Goal: Transaction & Acquisition: Subscribe to service/newsletter

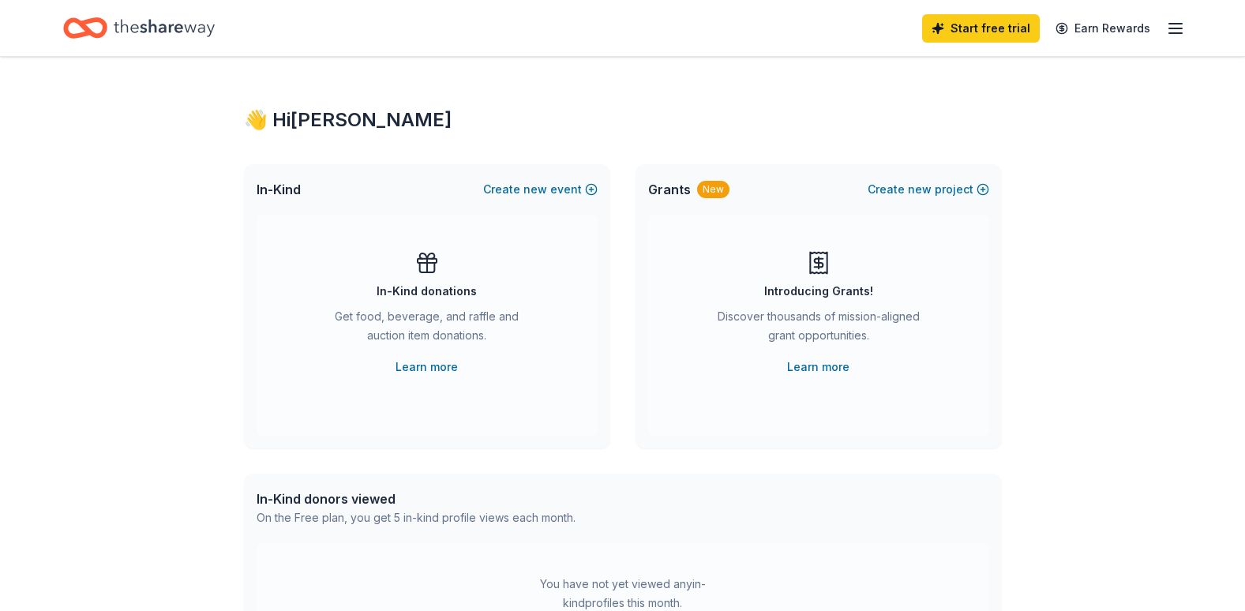
click at [425, 263] on rect at bounding box center [427, 261] width 19 height 4
click at [427, 366] on link "Learn more" at bounding box center [427, 367] width 62 height 19
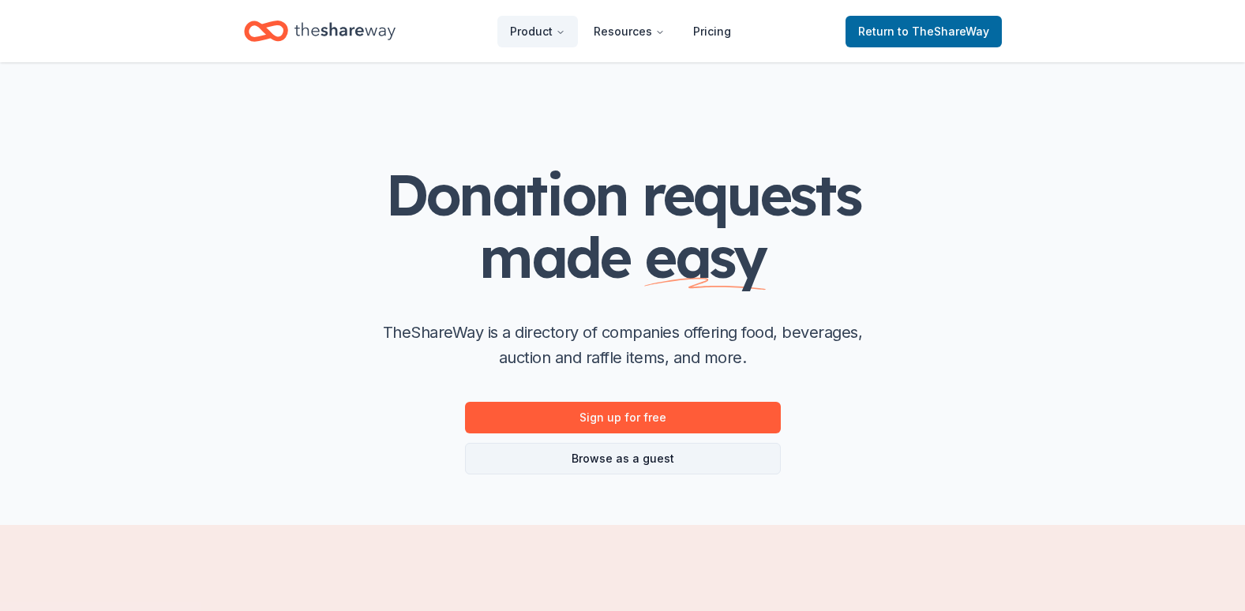
click at [632, 457] on link "Browse as a guest" at bounding box center [623, 459] width 316 height 32
click at [632, 456] on link "Browse as a guest" at bounding box center [623, 459] width 316 height 32
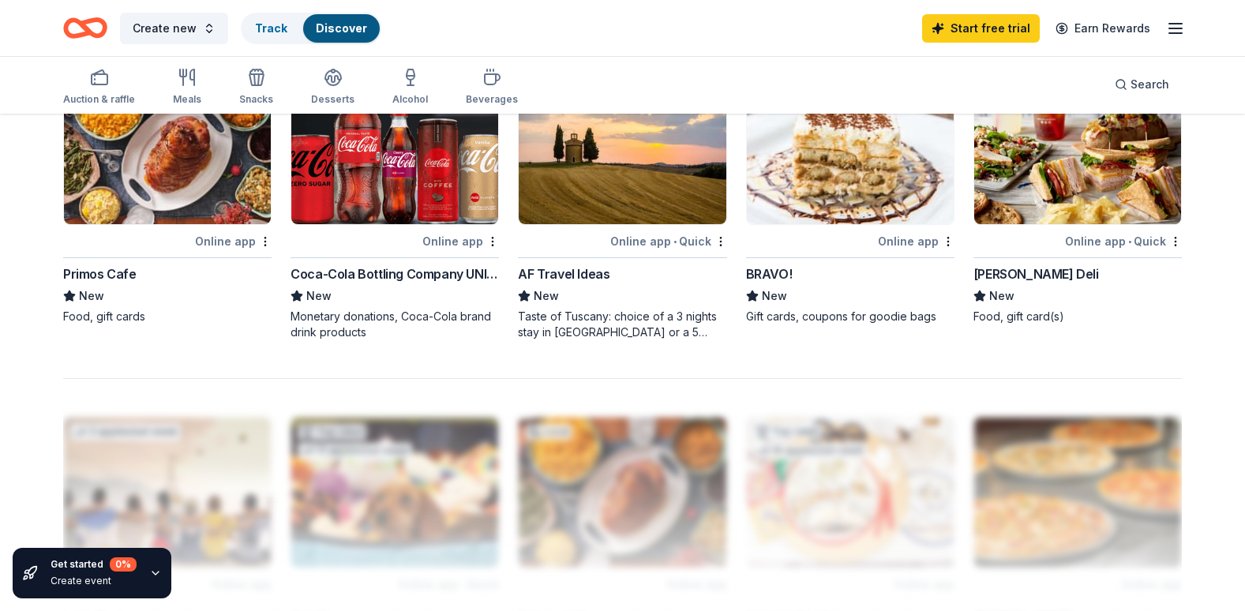
scroll to position [1470, 0]
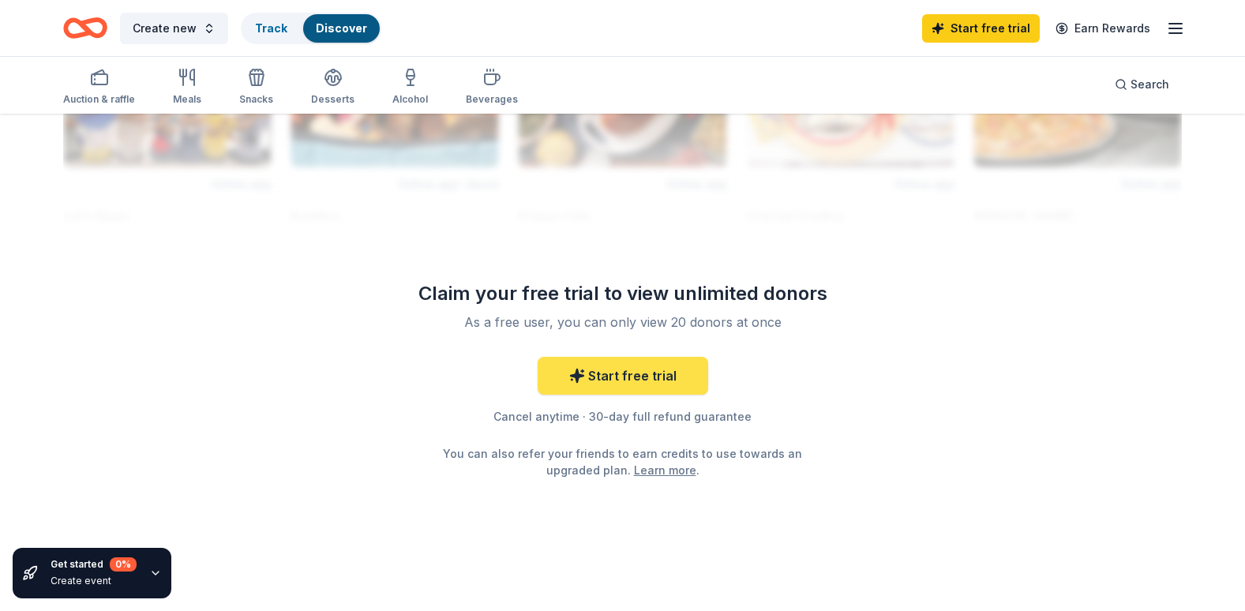
click at [670, 370] on link "Start free trial" at bounding box center [623, 376] width 171 height 38
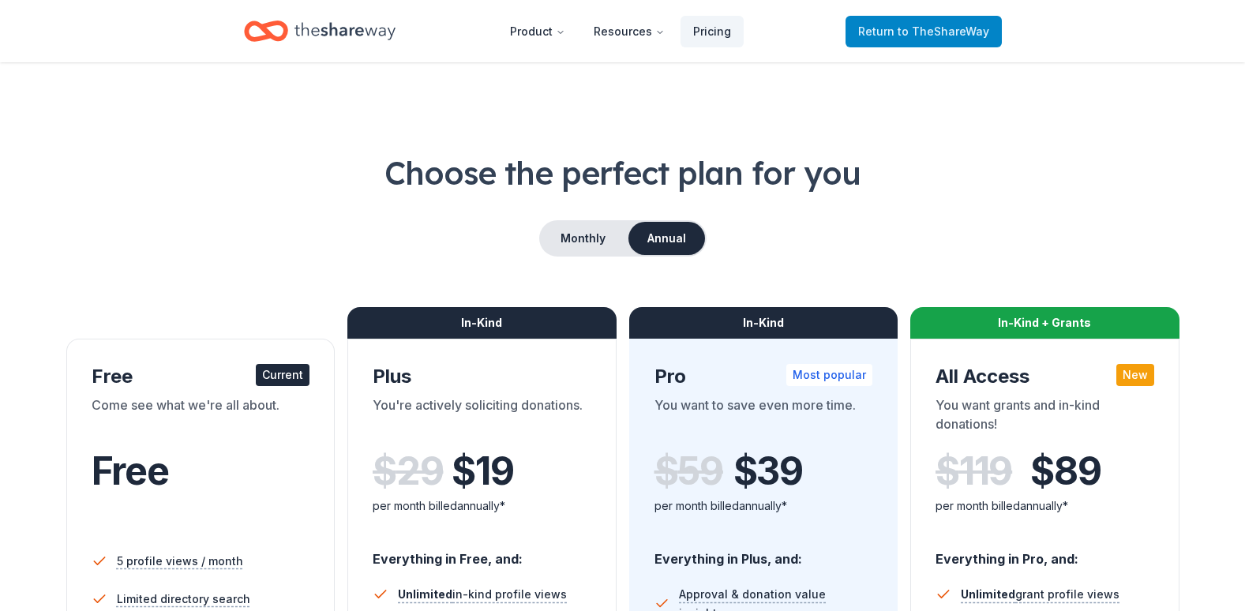
click at [949, 32] on span "to TheShareWay" at bounding box center [944, 30] width 92 height 13
